Goal: Use online tool/utility: Use online tool/utility

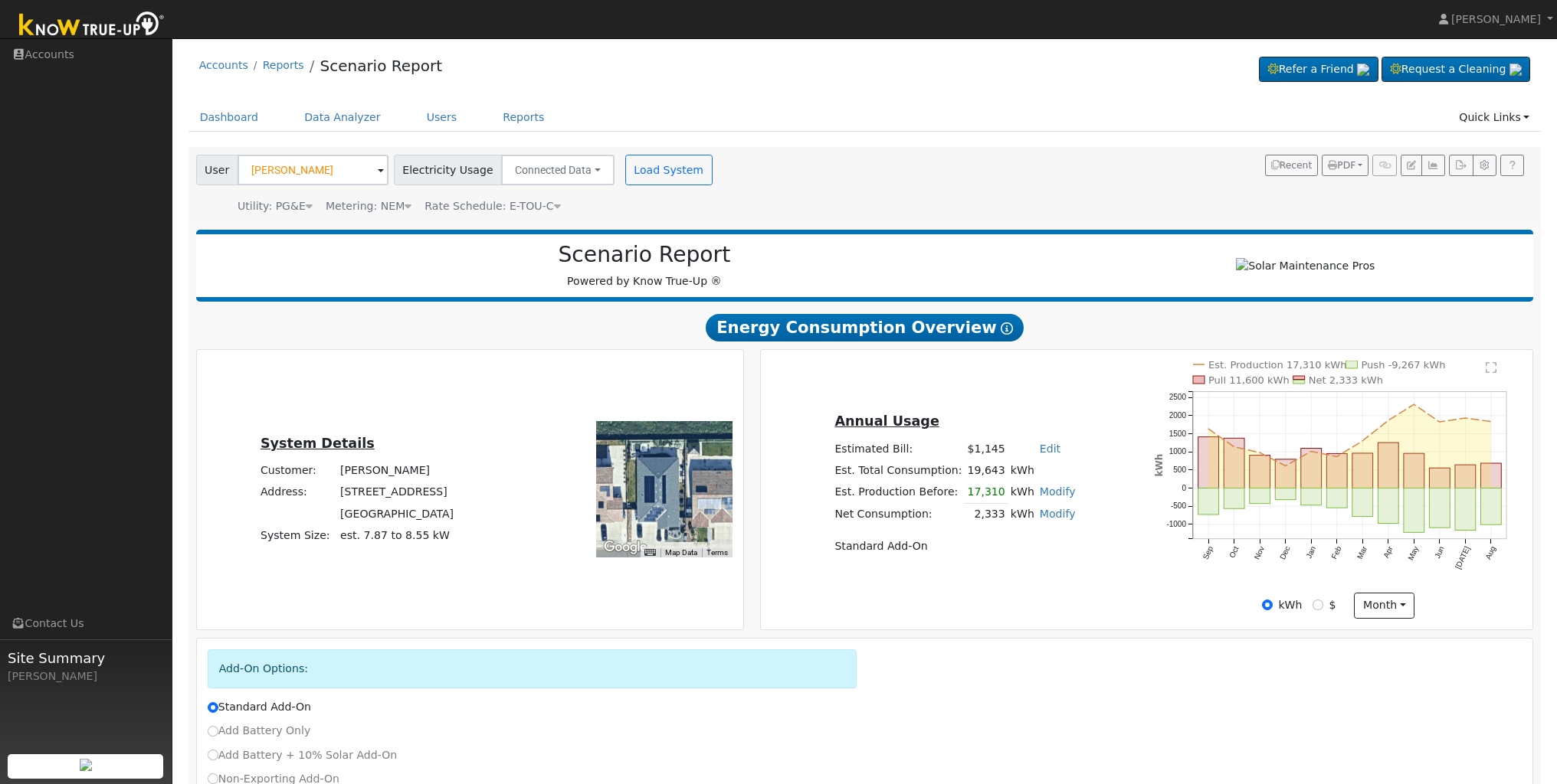
click at [377, 171] on span at bounding box center [380, 171] width 6 height 18
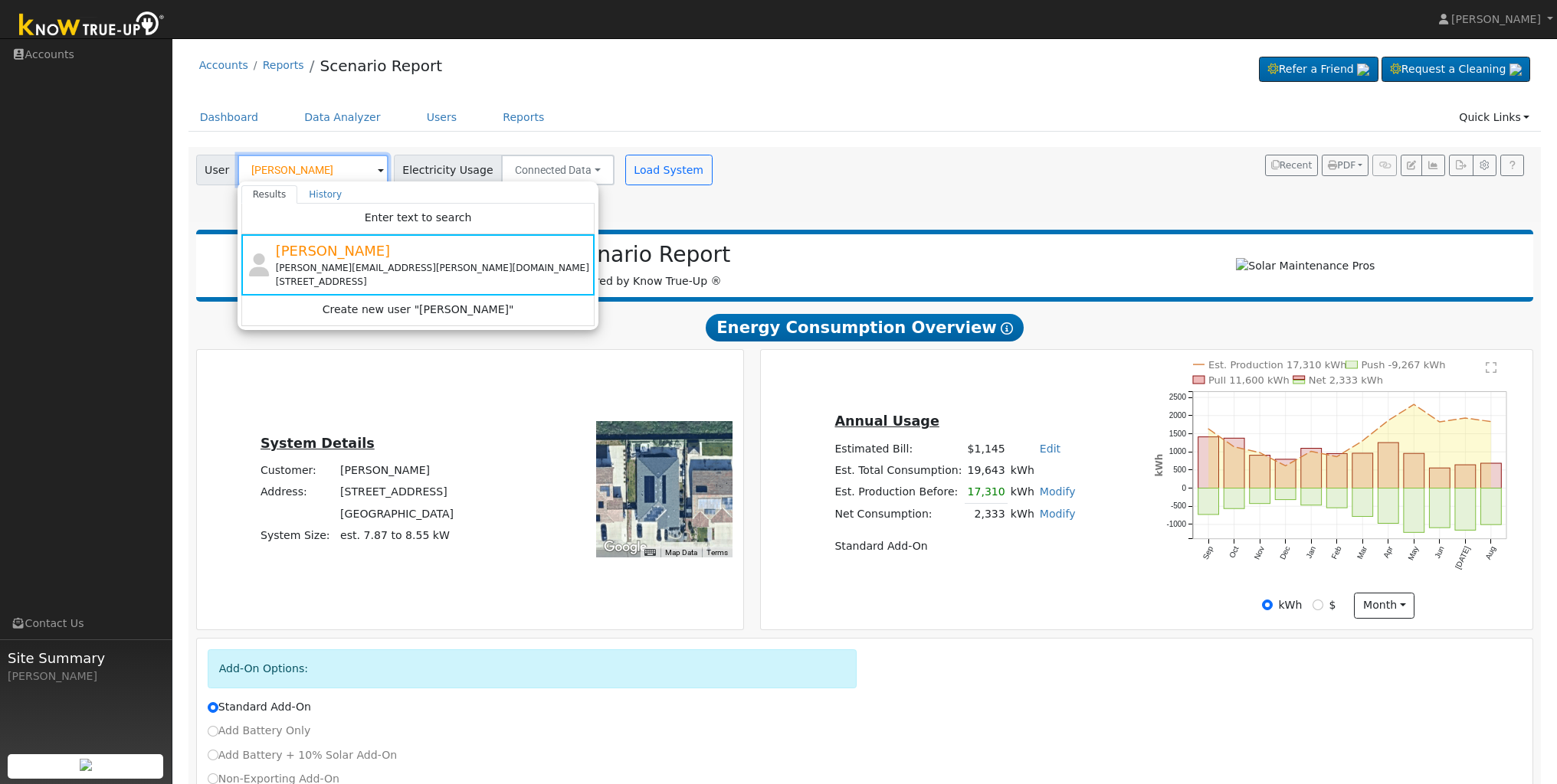
click at [329, 171] on input "[PERSON_NAME]" at bounding box center [312, 170] width 151 height 31
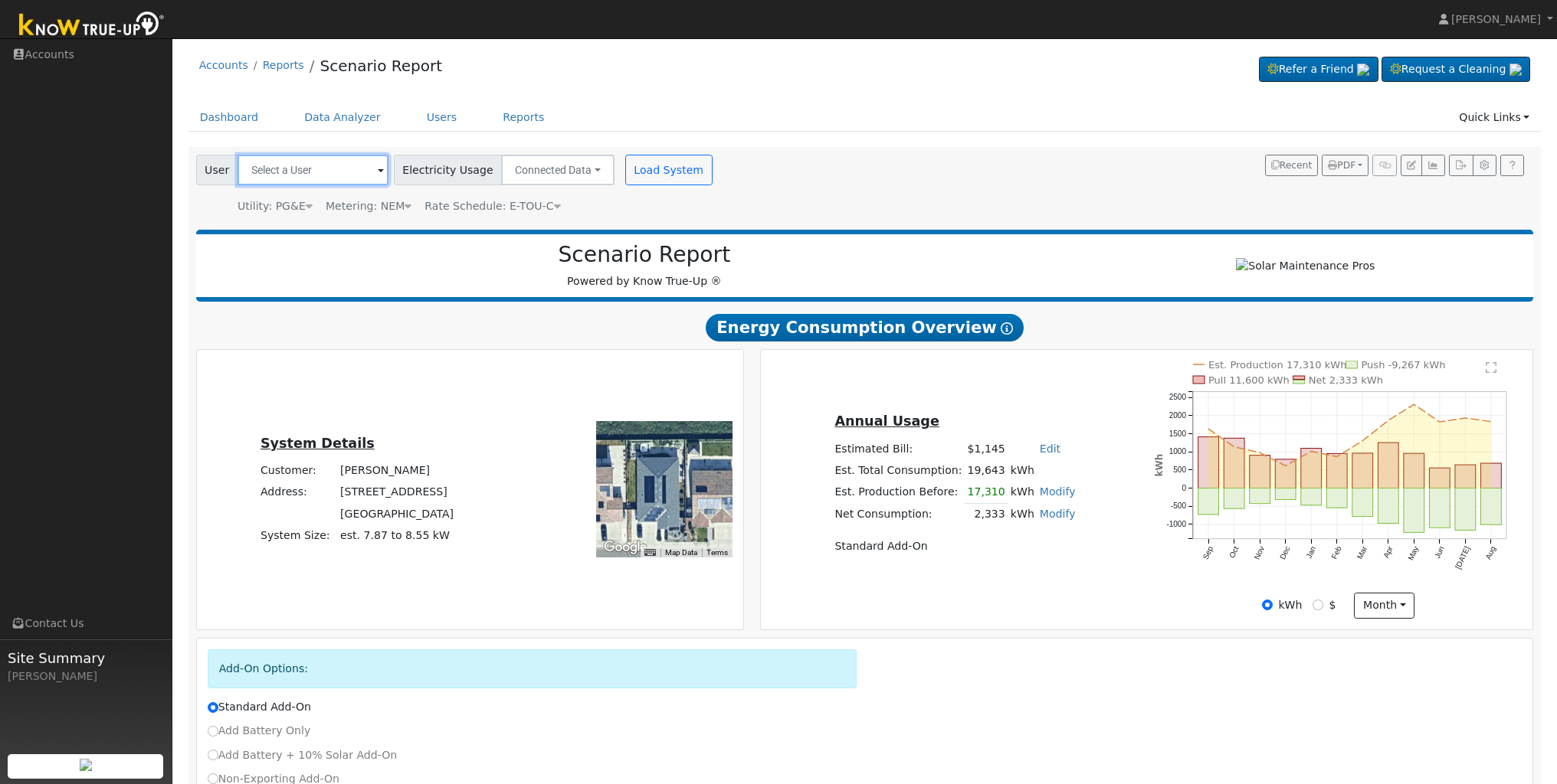
click at [343, 172] on input "text" at bounding box center [312, 170] width 151 height 31
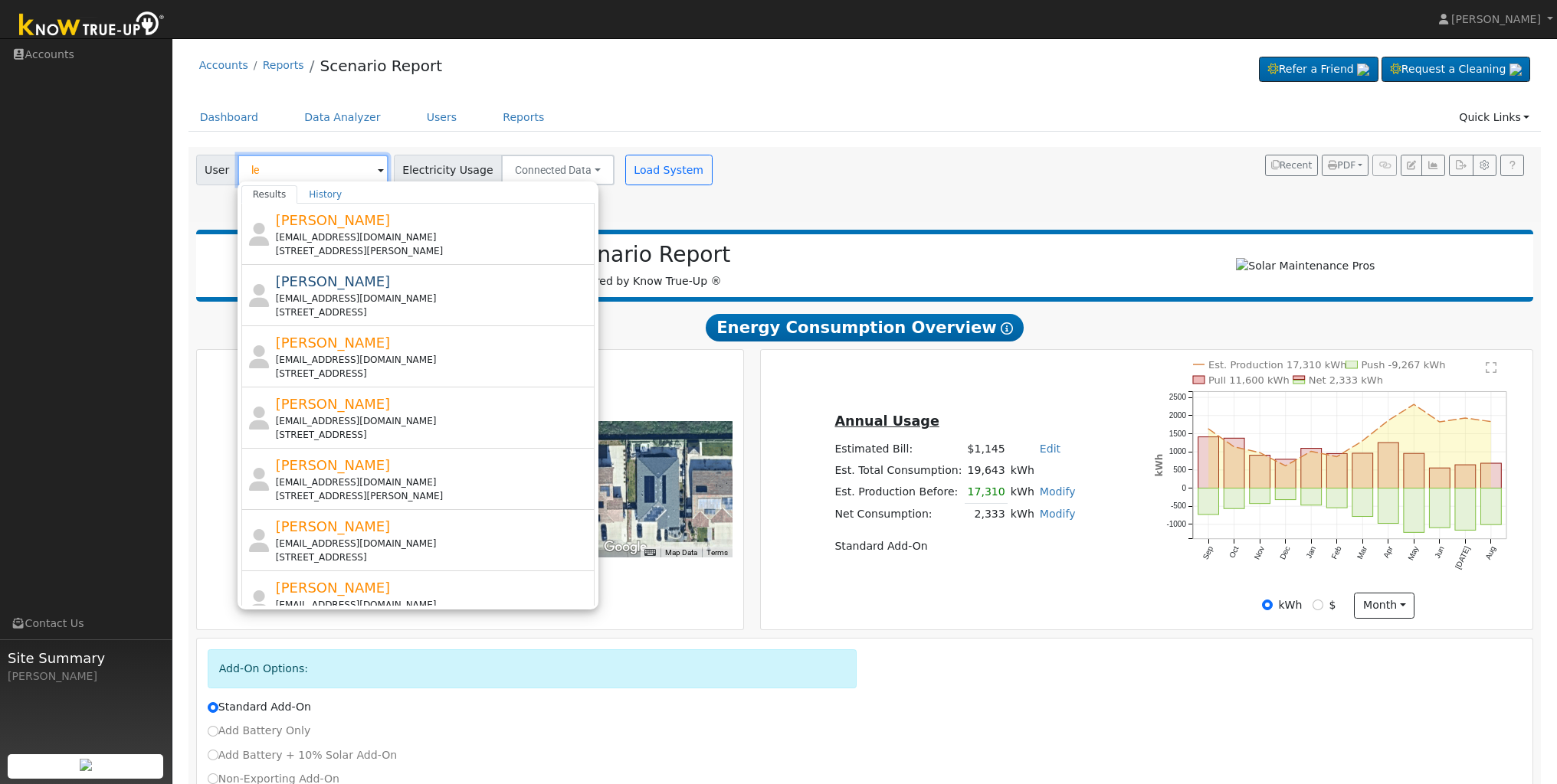
type input "l"
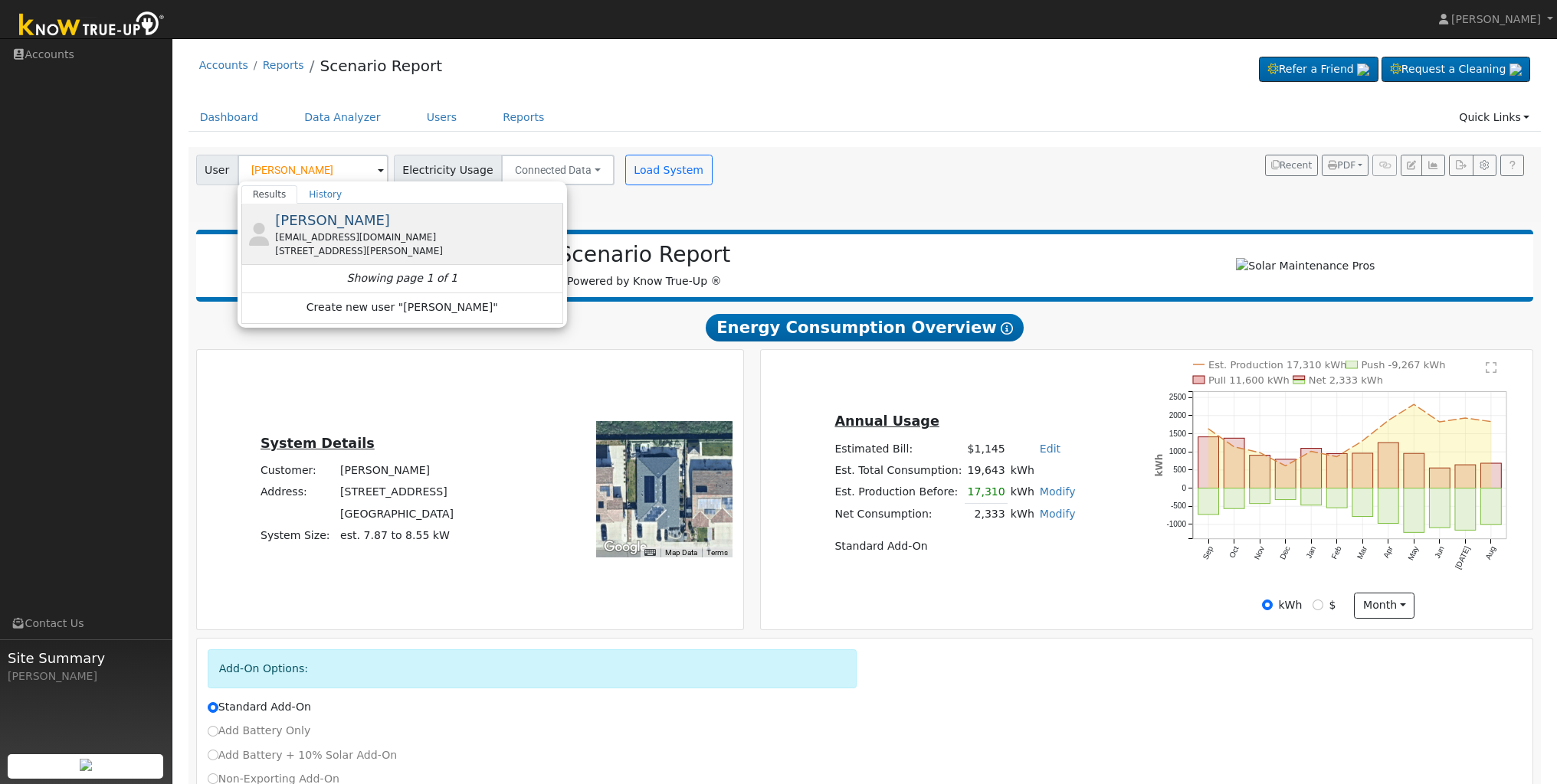
click at [332, 231] on div "[EMAIL_ADDRESS][DOMAIN_NAME]" at bounding box center [417, 237] width 285 height 14
type input "[PERSON_NAME]"
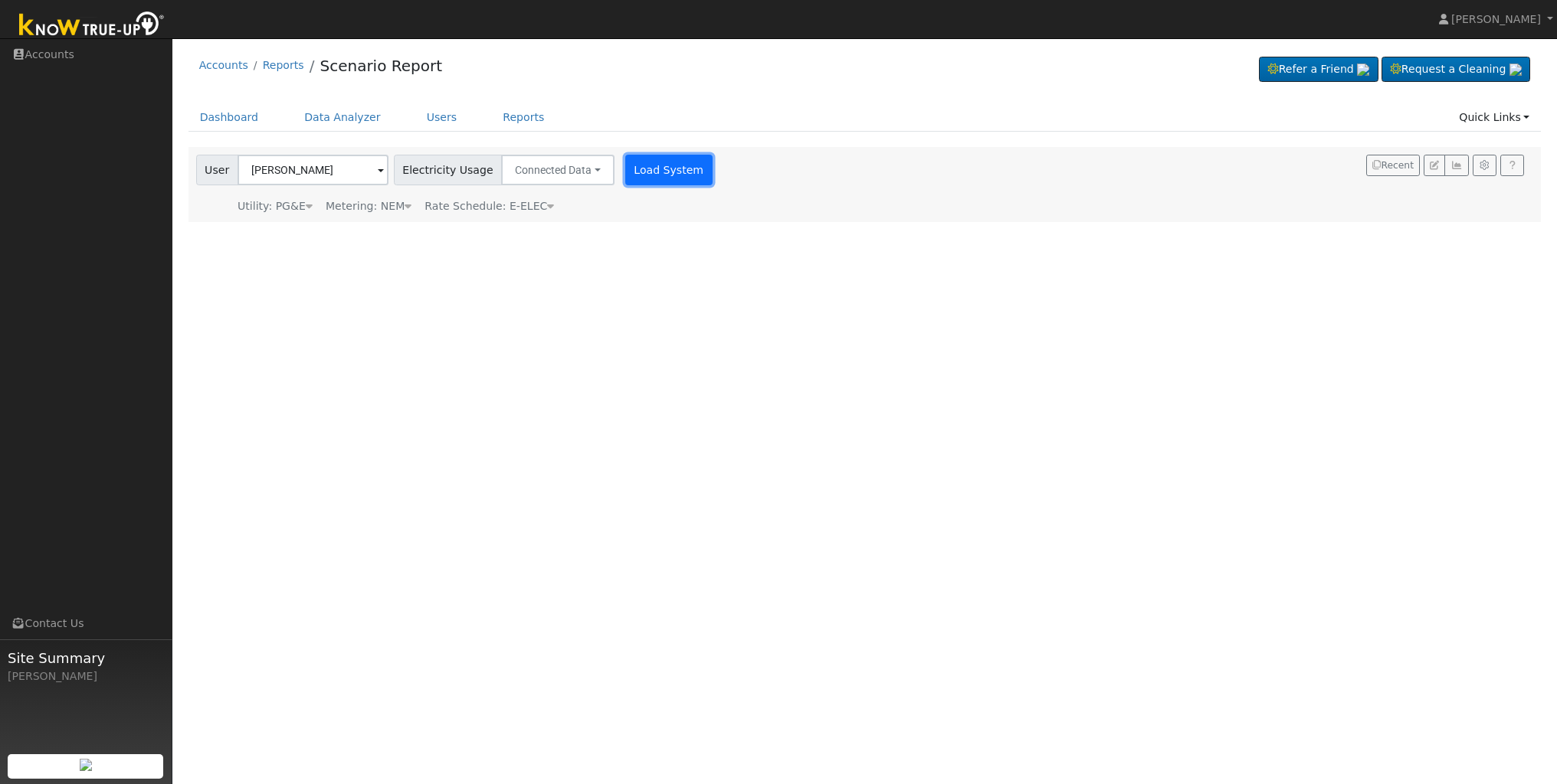
click at [665, 177] on button "Load System" at bounding box center [669, 170] width 87 height 31
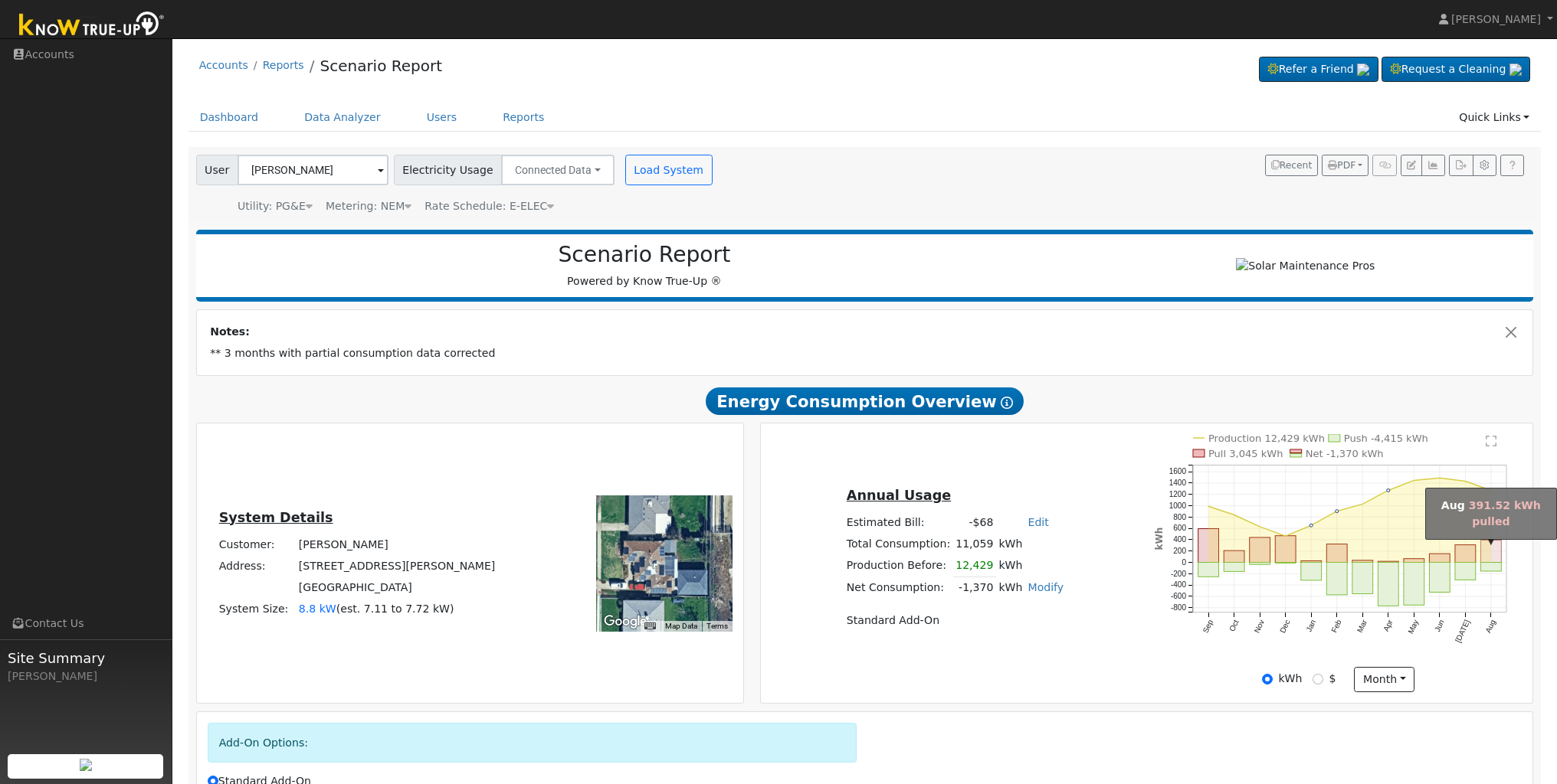
click at [1492, 563] on rect "onclick=""" at bounding box center [1491, 551] width 21 height 22
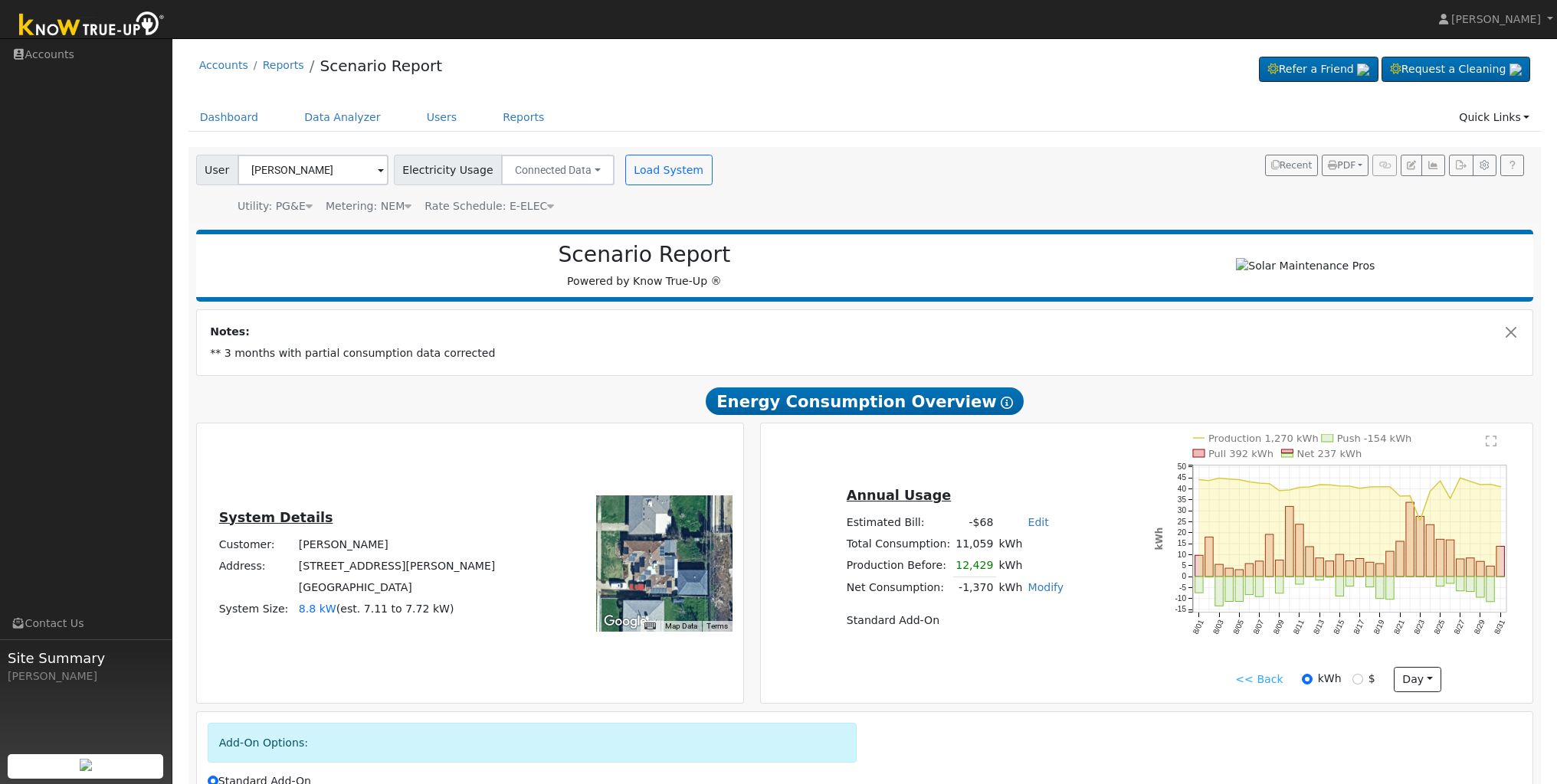
click at [1254, 680] on link "<< Back" at bounding box center [1259, 679] width 47 height 16
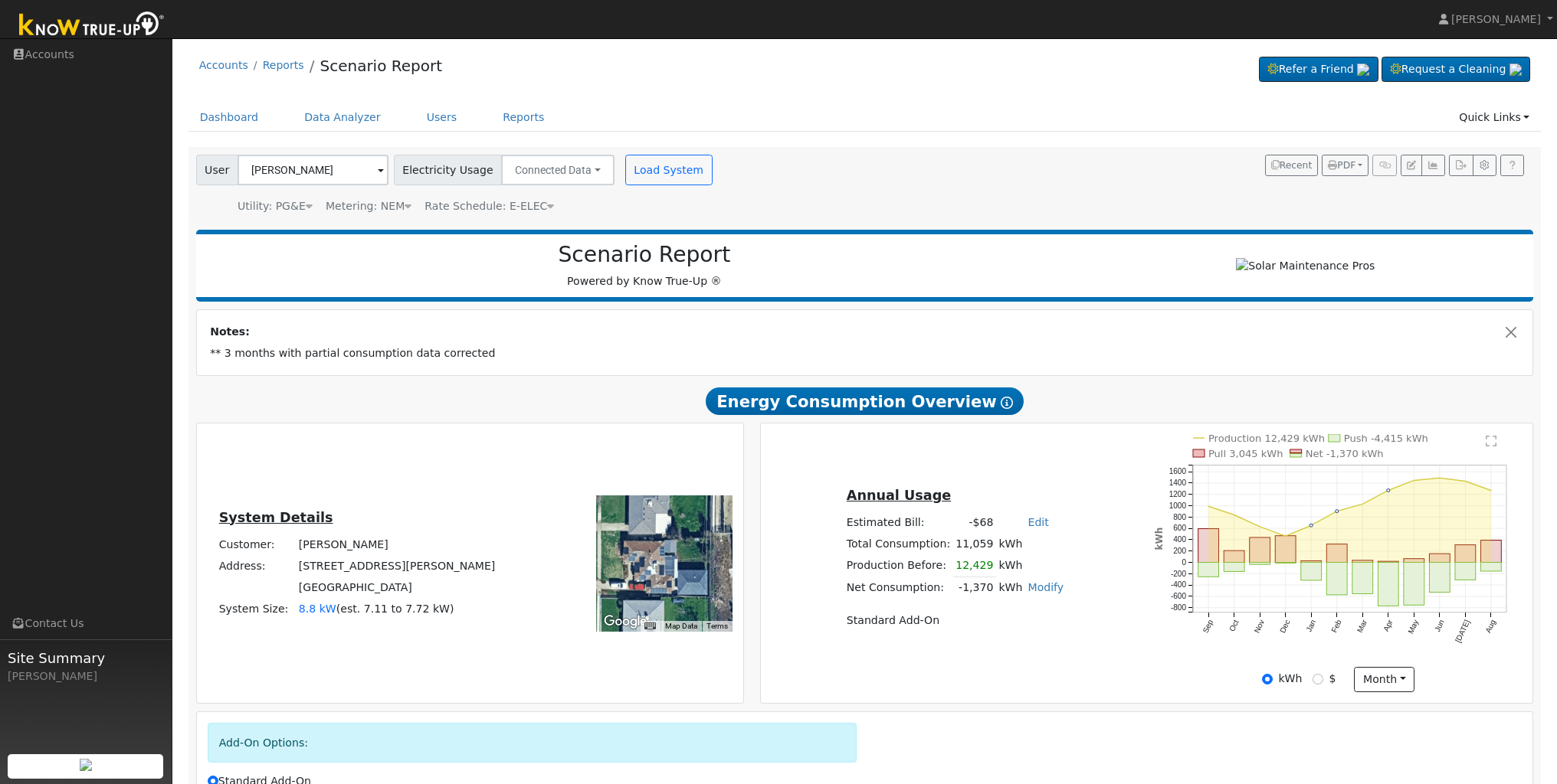
click at [1496, 445] on text "" at bounding box center [1490, 440] width 11 height 12
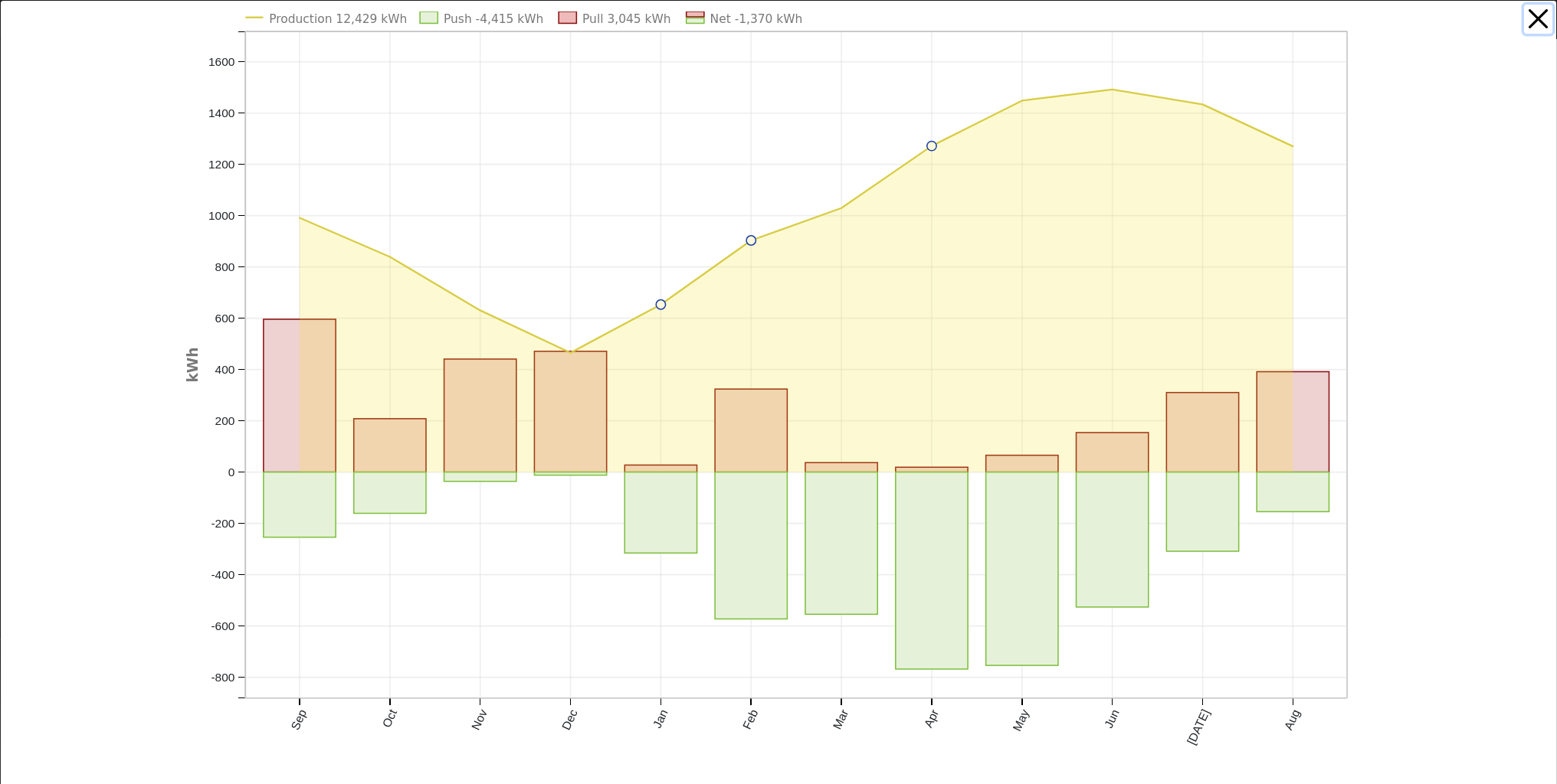
click at [1533, 25] on button "button" at bounding box center [1537, 19] width 29 height 29
